Goal: Transaction & Acquisition: Purchase product/service

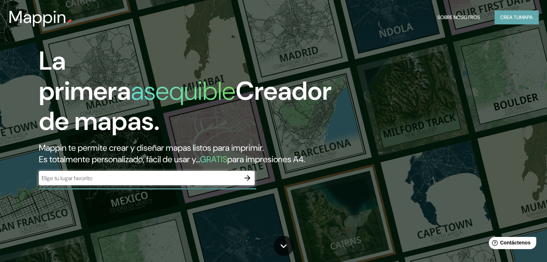
click at [506, 18] on font "Crea tu" at bounding box center [509, 17] width 19 height 6
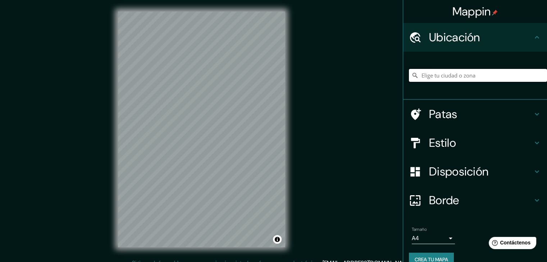
click at [451, 76] on input "Elige tu ciudad o zona" at bounding box center [478, 75] width 138 height 13
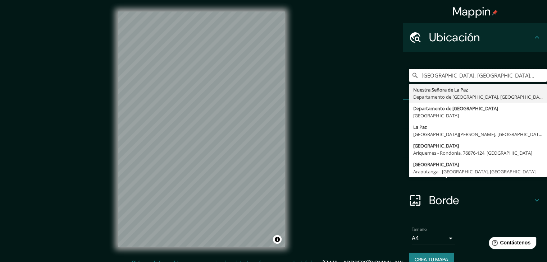
type input "[GEOGRAPHIC_DATA], [GEOGRAPHIC_DATA], [GEOGRAPHIC_DATA]"
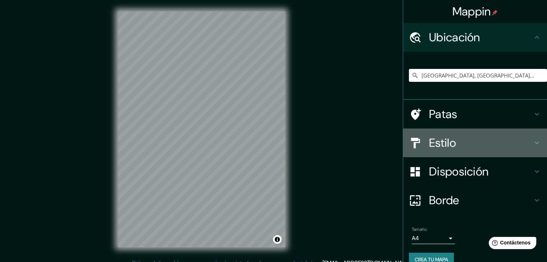
click at [451, 143] on h4 "Estilo" at bounding box center [481, 143] width 104 height 14
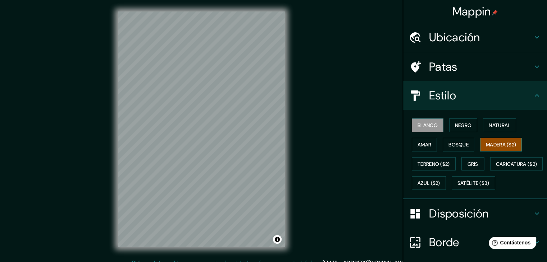
click at [501, 146] on font "Madera ($2)" at bounding box center [501, 145] width 30 height 6
drag, startPoint x: 487, startPoint y: 123, endPoint x: 475, endPoint y: 127, distance: 12.5
click at [488, 123] on font "Natural" at bounding box center [499, 125] width 22 height 6
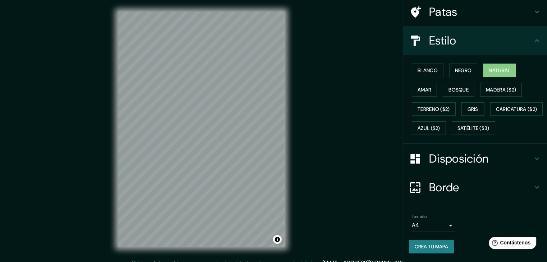
scroll to position [73, 0]
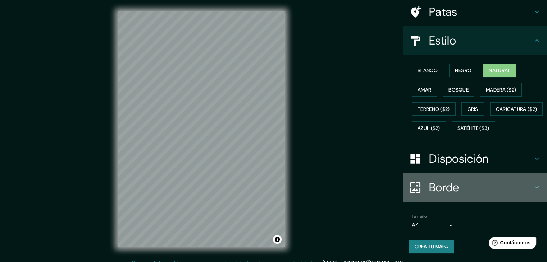
click at [532, 187] on icon at bounding box center [536, 187] width 9 height 9
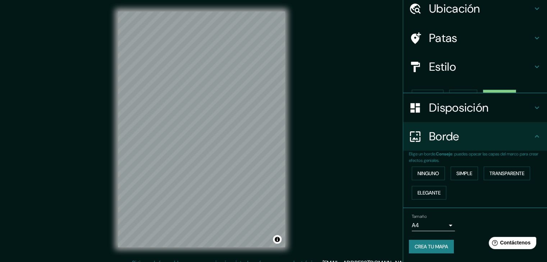
scroll to position [16, 0]
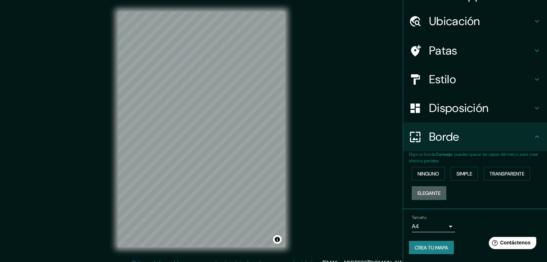
click at [432, 189] on font "Elegante" at bounding box center [428, 193] width 23 height 9
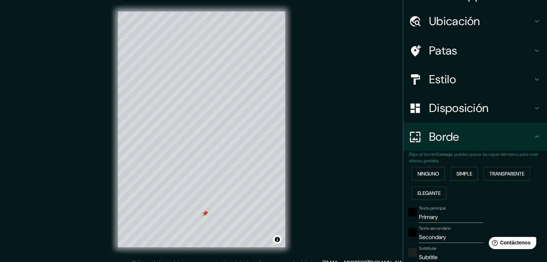
click at [202, 211] on div at bounding box center [205, 214] width 6 height 6
click at [222, 135] on div at bounding box center [225, 133] width 6 height 6
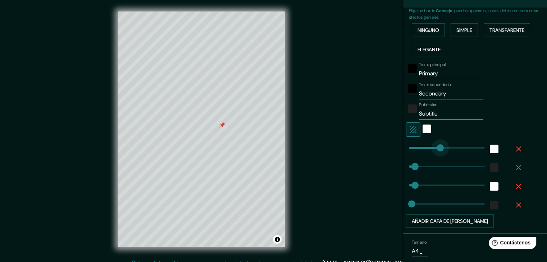
type input "186"
drag, startPoint x: 435, startPoint y: 146, endPoint x: 419, endPoint y: 157, distance: 19.3
type input "37"
type input "19"
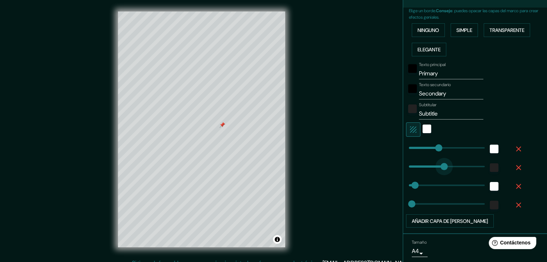
type input "111"
drag, startPoint x: 407, startPoint y: 165, endPoint x: 421, endPoint y: 167, distance: 14.3
type input "37"
type input "19"
type input "328"
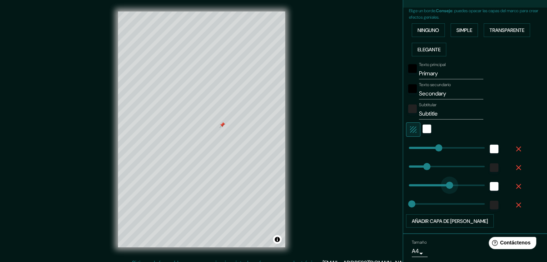
drag, startPoint x: 410, startPoint y: 183, endPoint x: 450, endPoint y: 181, distance: 40.3
type input "19"
type input "52"
drag, startPoint x: 454, startPoint y: 182, endPoint x: 411, endPoint y: 181, distance: 42.8
type input "208"
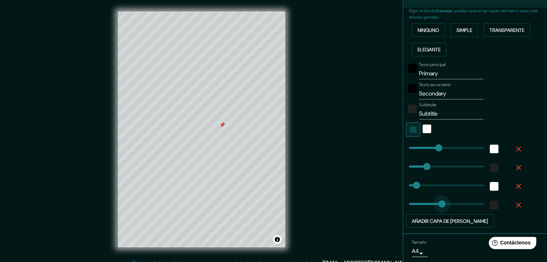
drag, startPoint x: 407, startPoint y: 202, endPoint x: 400, endPoint y: 196, distance: 9.0
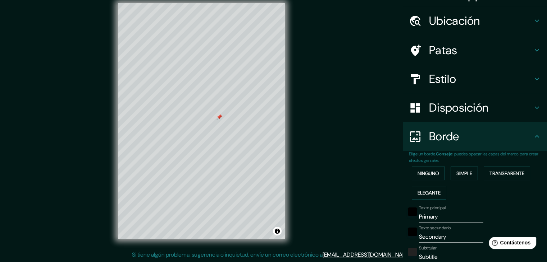
scroll to position [0, 0]
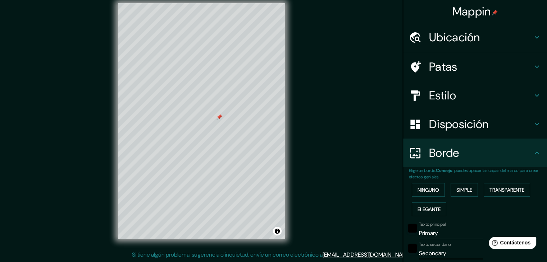
click at [484, 97] on h4 "Estilo" at bounding box center [481, 95] width 104 height 14
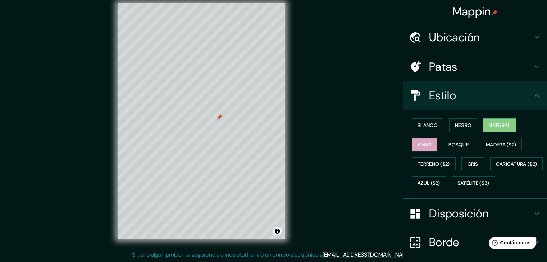
click at [418, 140] on font "Amar" at bounding box center [424, 144] width 14 height 9
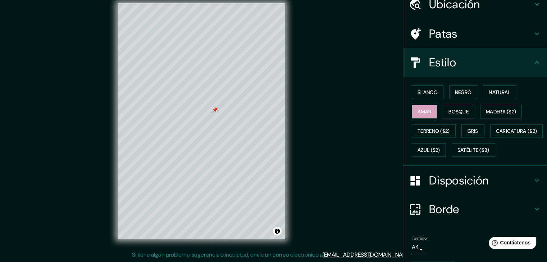
scroll to position [73, 0]
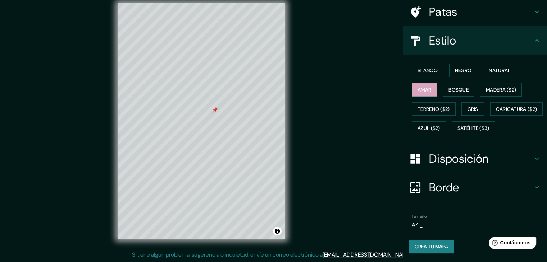
click at [532, 187] on icon at bounding box center [536, 187] width 9 height 9
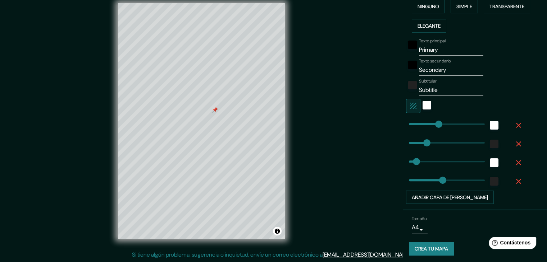
scroll to position [185, 0]
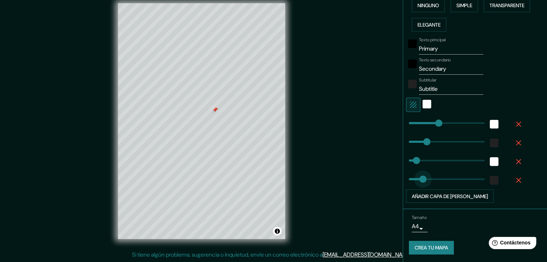
type input "36"
drag, startPoint x: 438, startPoint y: 179, endPoint x: 409, endPoint y: 176, distance: 29.3
type input "0"
drag, startPoint x: 410, startPoint y: 161, endPoint x: 401, endPoint y: 160, distance: 9.0
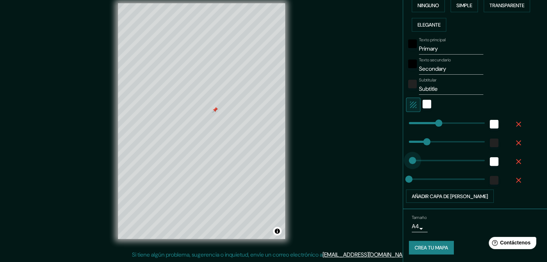
type input "23"
type input "142"
drag, startPoint x: 407, startPoint y: 160, endPoint x: 426, endPoint y: 158, distance: 19.5
type input "67"
drag, startPoint x: 426, startPoint y: 158, endPoint x: 414, endPoint y: 157, distance: 12.7
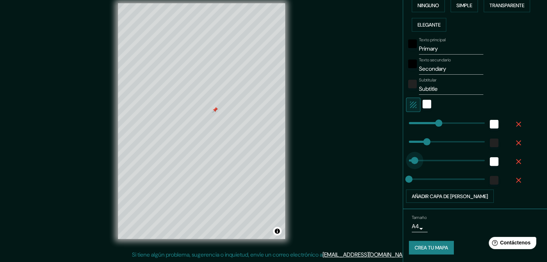
type input "32"
drag, startPoint x: 413, startPoint y: 157, endPoint x: 408, endPoint y: 156, distance: 4.3
type input "250"
drag, startPoint x: 421, startPoint y: 140, endPoint x: 444, endPoint y: 137, distance: 22.8
type input "0"
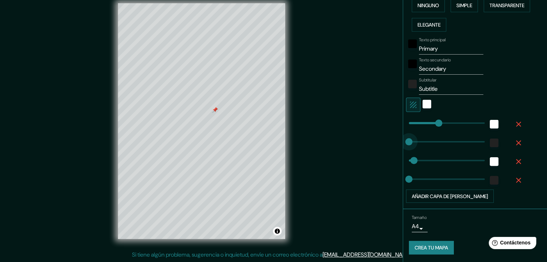
drag, startPoint x: 444, startPoint y: 137, endPoint x: 392, endPoint y: 141, distance: 51.5
type input "5"
drag, startPoint x: 432, startPoint y: 123, endPoint x: 404, endPoint y: 124, distance: 27.7
type input "30"
type input "60"
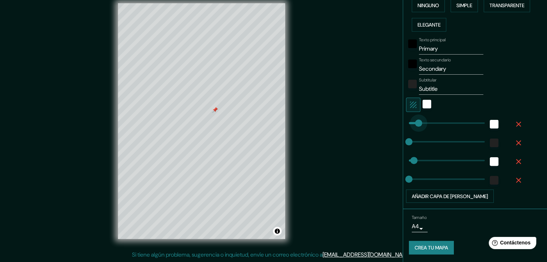
drag, startPoint x: 407, startPoint y: 125, endPoint x: 413, endPoint y: 125, distance: 5.8
type input "113"
drag, startPoint x: 414, startPoint y: 124, endPoint x: 422, endPoint y: 123, distance: 7.9
drag, startPoint x: 208, startPoint y: 110, endPoint x: 215, endPoint y: 107, distance: 7.4
click at [215, 107] on div at bounding box center [216, 106] width 6 height 6
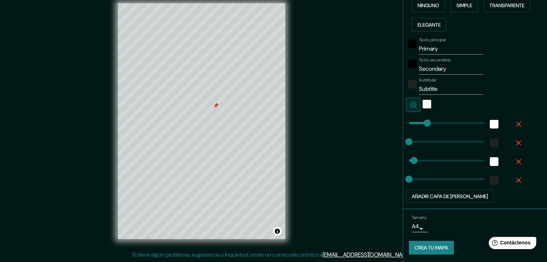
click at [215, 104] on div at bounding box center [216, 106] width 6 height 6
click at [194, 156] on div at bounding box center [193, 155] width 6 height 6
drag, startPoint x: 434, startPoint y: 246, endPoint x: 428, endPoint y: 238, distance: 10.3
click at [434, 245] on font "Crea tu mapa" at bounding box center [430, 248] width 33 height 6
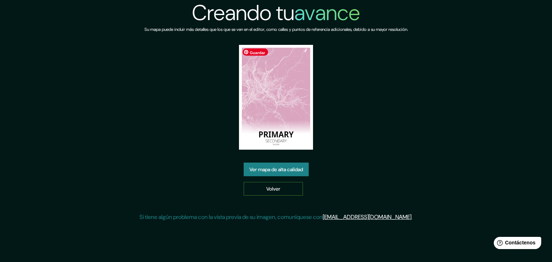
click at [272, 189] on font "Volver" at bounding box center [273, 189] width 14 height 6
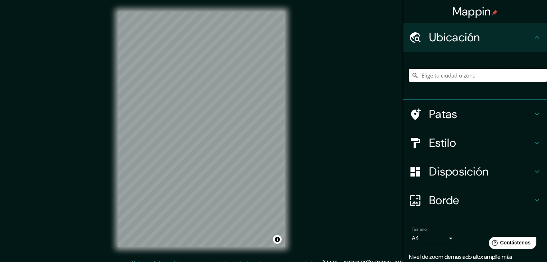
click at [452, 78] on input "Elige tu ciudad o zona" at bounding box center [478, 75] width 138 height 13
type input "[GEOGRAPHIC_DATA], [GEOGRAPHIC_DATA], [GEOGRAPHIC_DATA]"
